Goal: Information Seeking & Learning: Learn about a topic

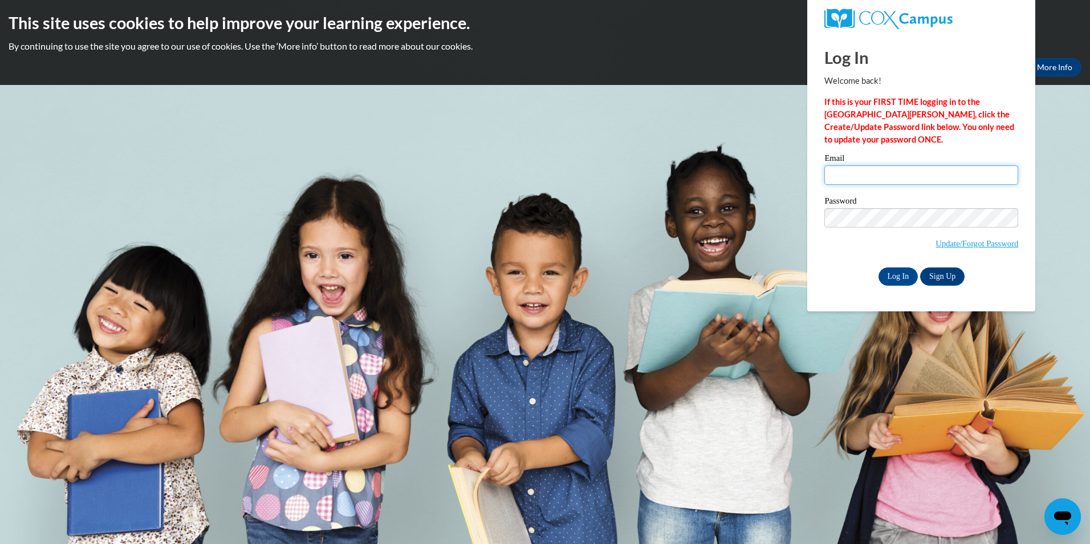
click at [843, 176] on input "Email" at bounding box center [921, 174] width 194 height 19
type input "aelmi@student.clayton.edu"
click at [878, 267] on input "Log In" at bounding box center [898, 276] width 40 height 18
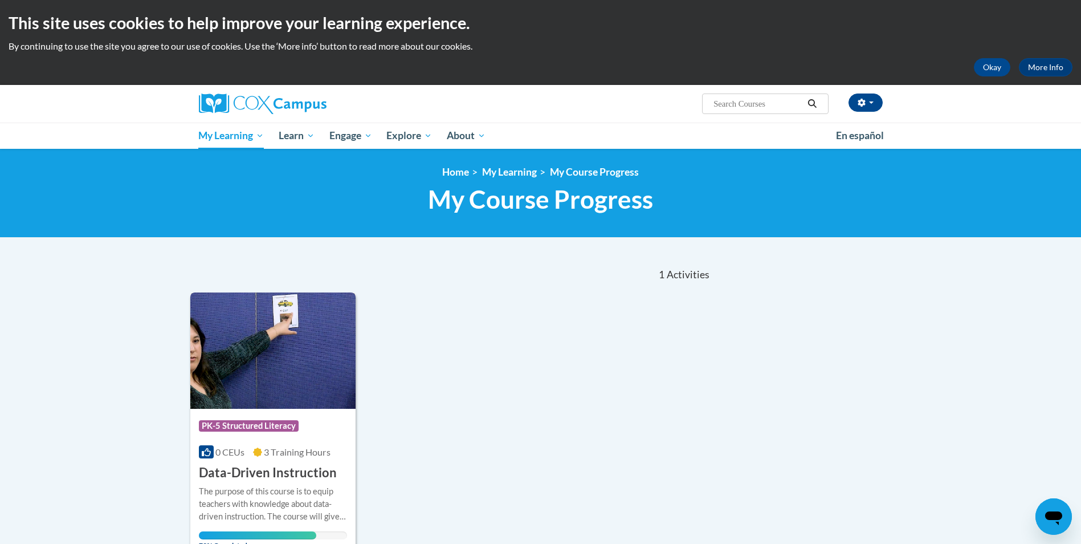
click at [295, 500] on div "The purpose of this course is to equip teachers with knowledge about data-drive…" at bounding box center [273, 504] width 149 height 38
click at [255, 534] on span "79% Completed" at bounding box center [257, 540] width 117 height 18
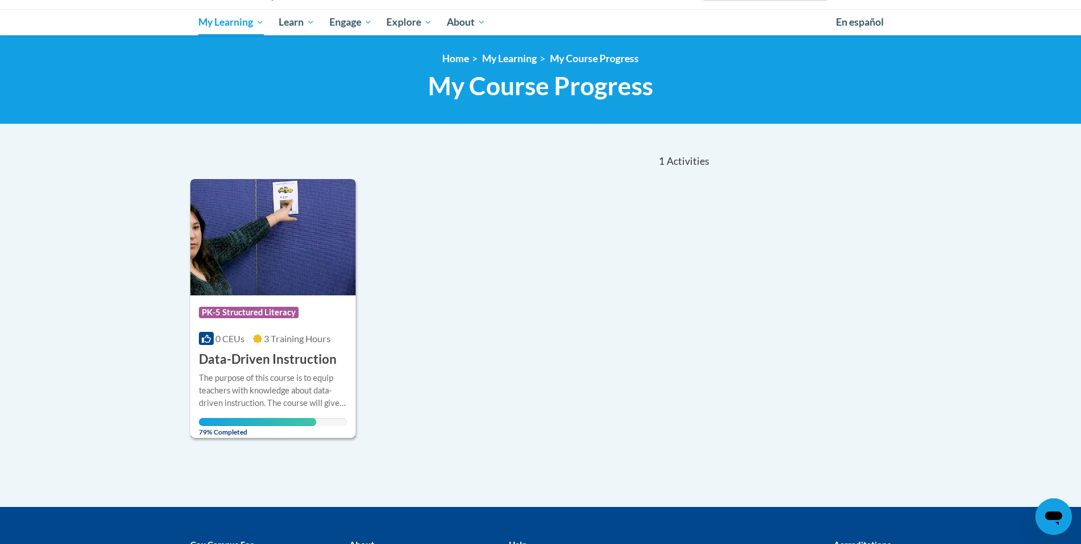
scroll to position [114, 0]
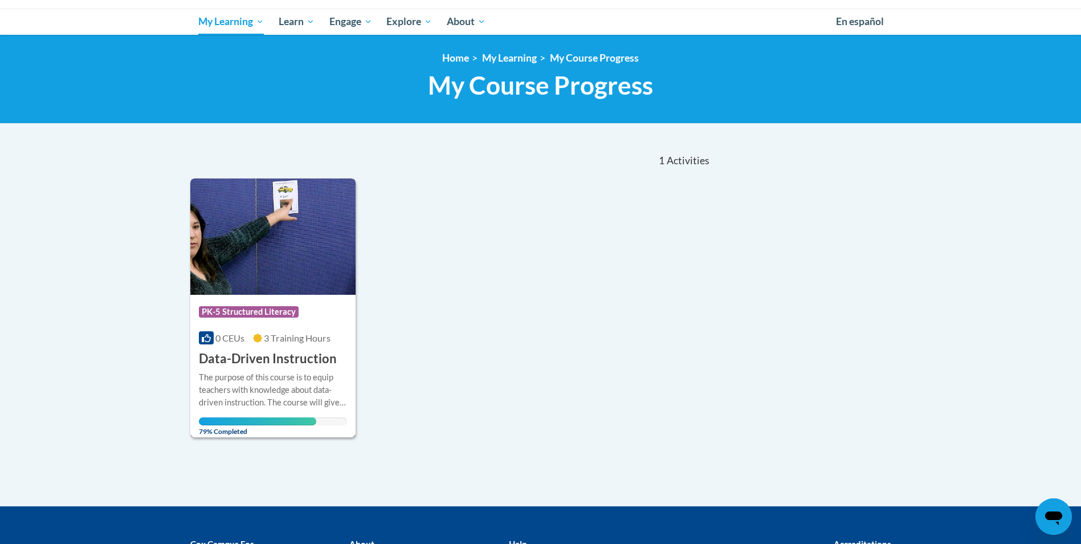
click at [313, 267] on img at bounding box center [273, 236] width 166 height 116
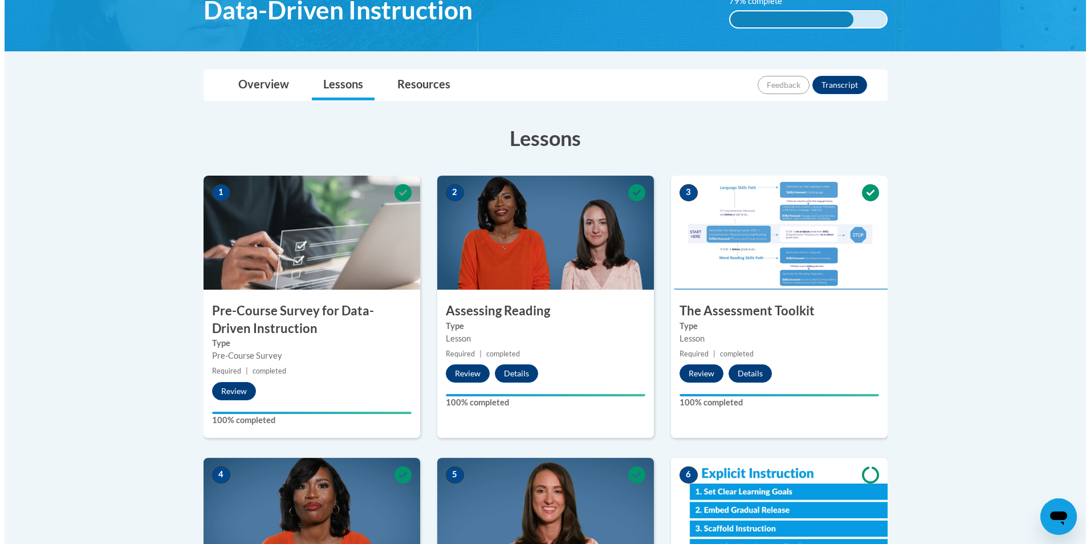
scroll to position [228, 0]
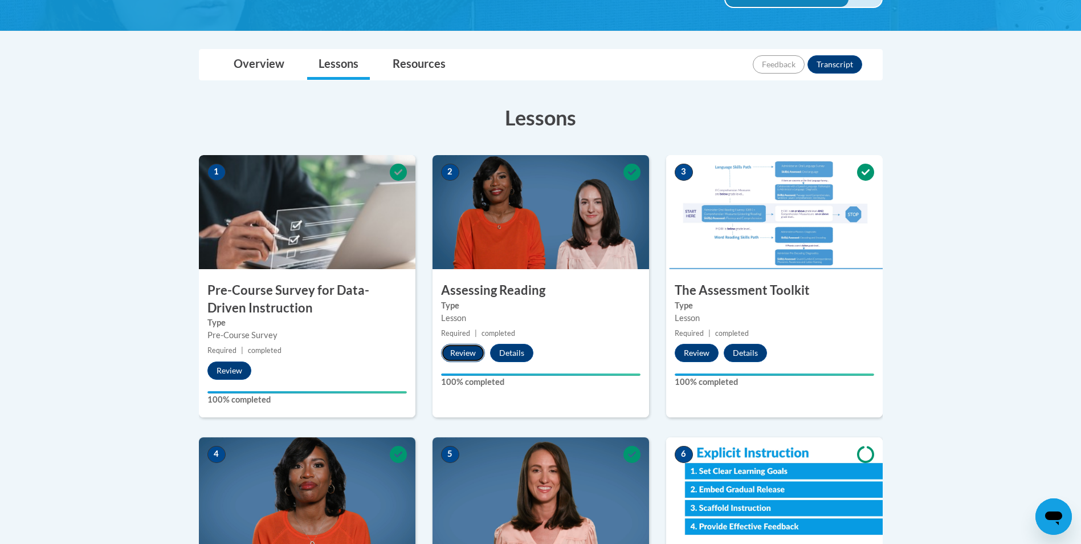
click at [469, 357] on button "Review" at bounding box center [463, 353] width 44 height 18
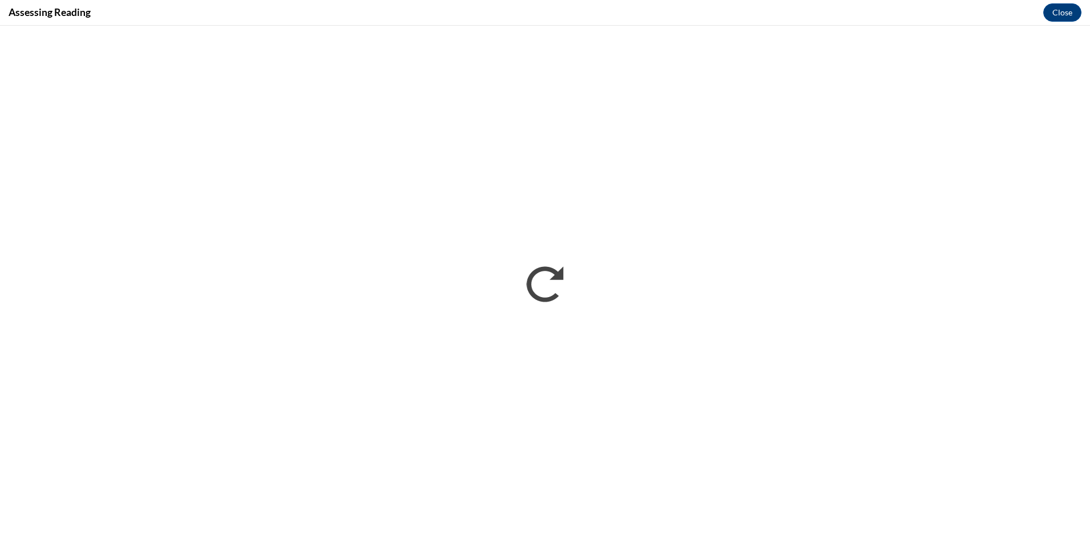
scroll to position [0, 0]
